Goal: Find specific fact: Find specific fact

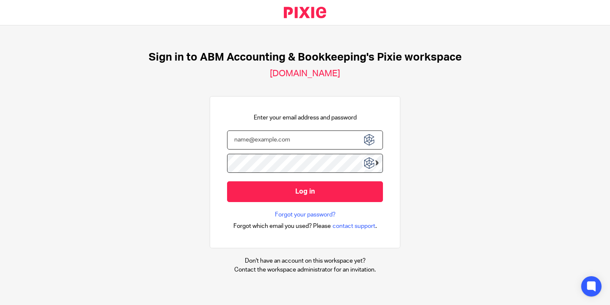
type input "savreet.cheema@mykohr.ca"
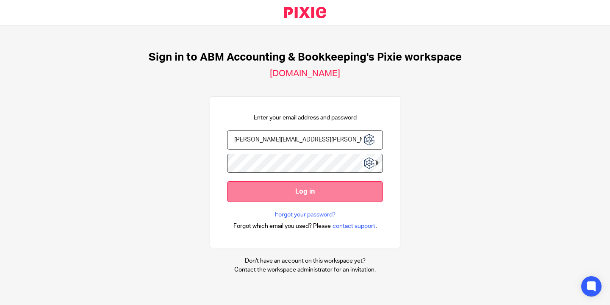
click at [317, 200] on input "Log in" at bounding box center [305, 191] width 156 height 21
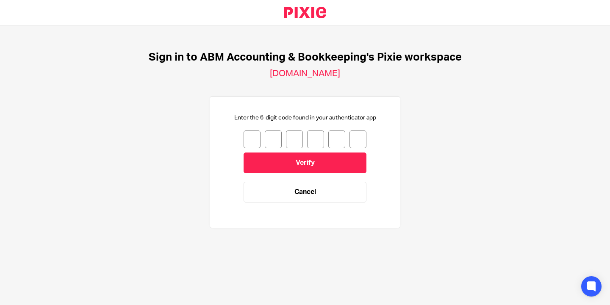
click at [251, 136] on input "number" at bounding box center [252, 139] width 17 height 18
type input "8"
type input "1"
type input "3"
type input "9"
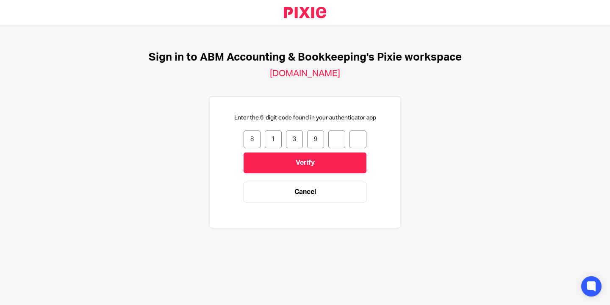
type input "6"
type input "1"
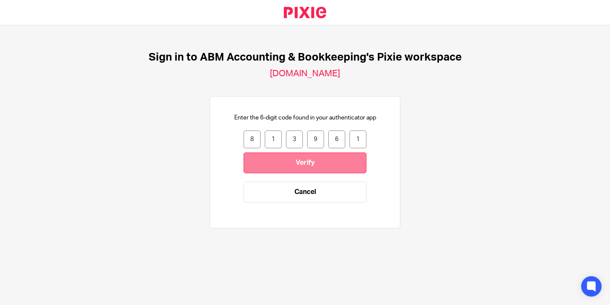
click at [339, 163] on input "Verify" at bounding box center [305, 162] width 123 height 21
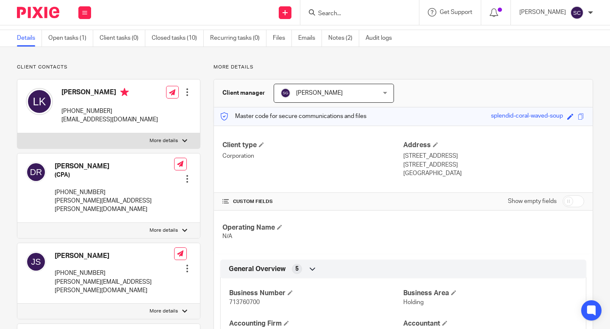
scroll to position [36, 0]
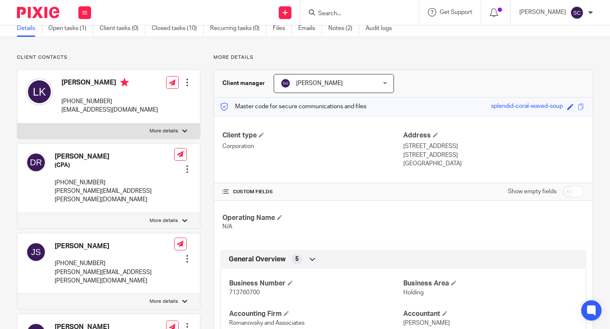
click at [244, 295] on span "713760700" at bounding box center [244, 293] width 30 height 6
copy span "713760700"
